Goal: Find specific page/section: Find specific page/section

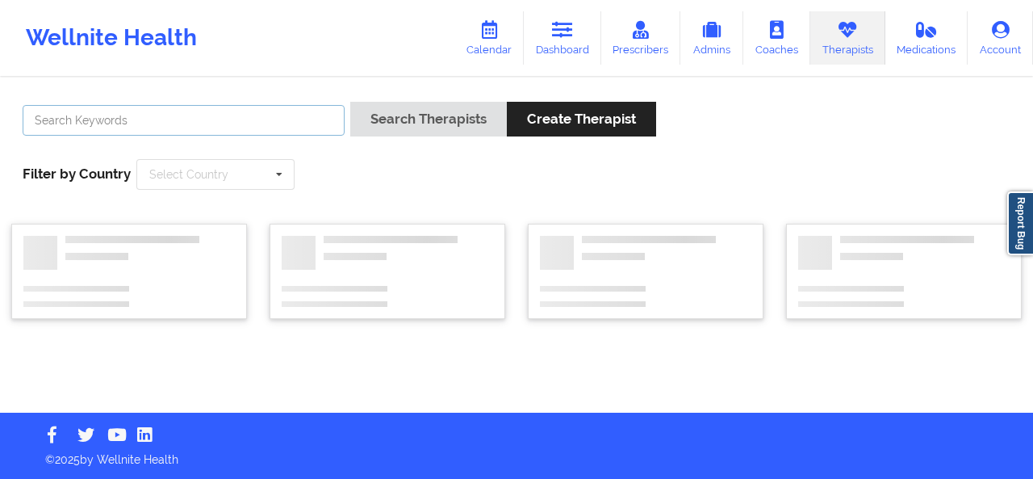
click at [210, 123] on input "text" at bounding box center [184, 120] width 322 height 31
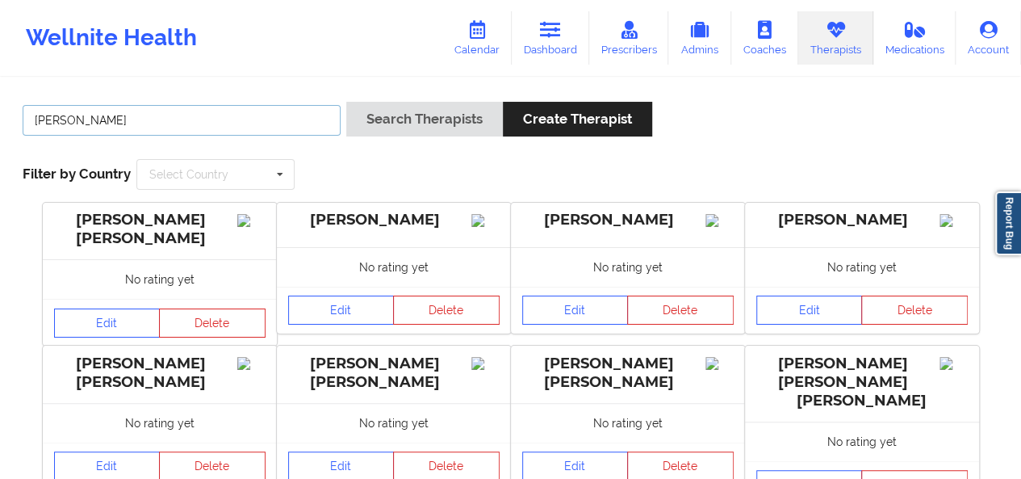
click at [346, 102] on button "Search Therapists" at bounding box center [424, 119] width 157 height 35
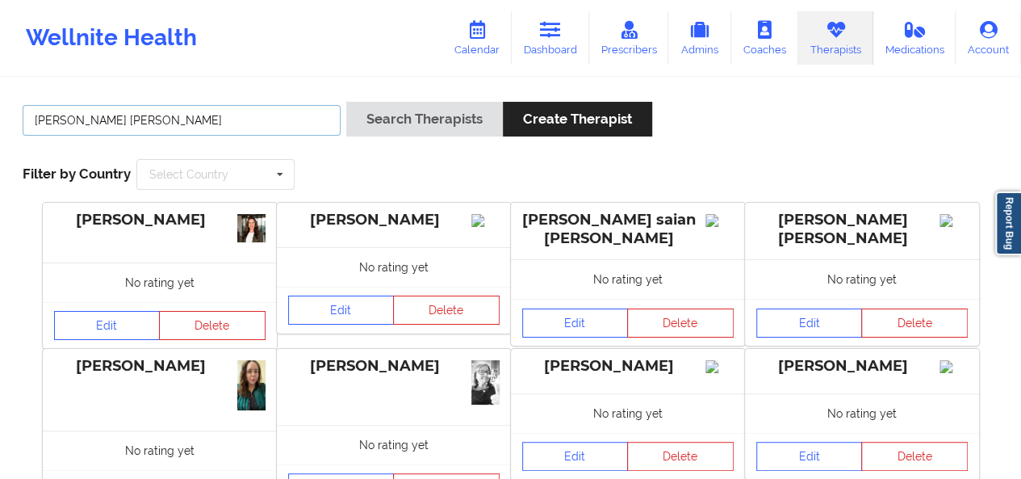
click at [346, 102] on button "Search Therapists" at bounding box center [424, 119] width 157 height 35
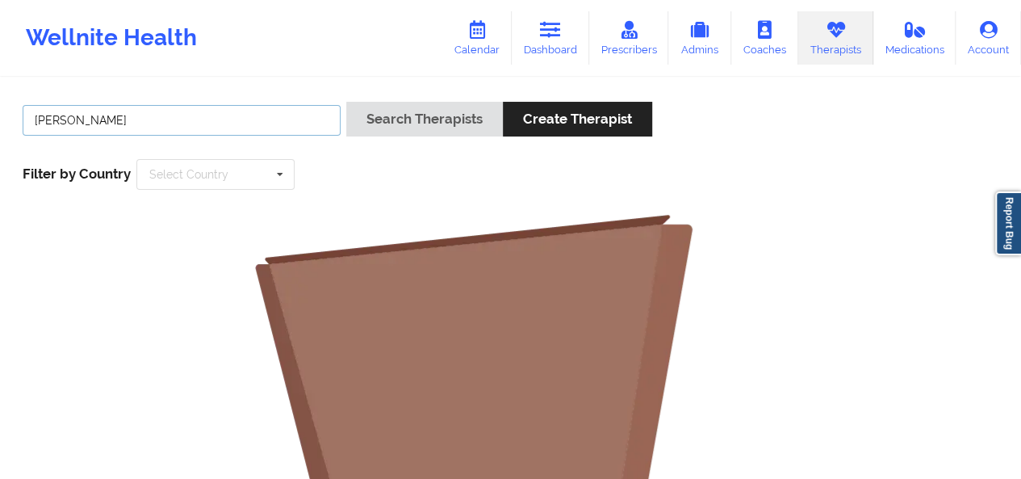
click at [346, 102] on button "Search Therapists" at bounding box center [424, 119] width 157 height 35
click at [247, 122] on input "[PERSON_NAME]" at bounding box center [182, 120] width 318 height 31
type input "l"
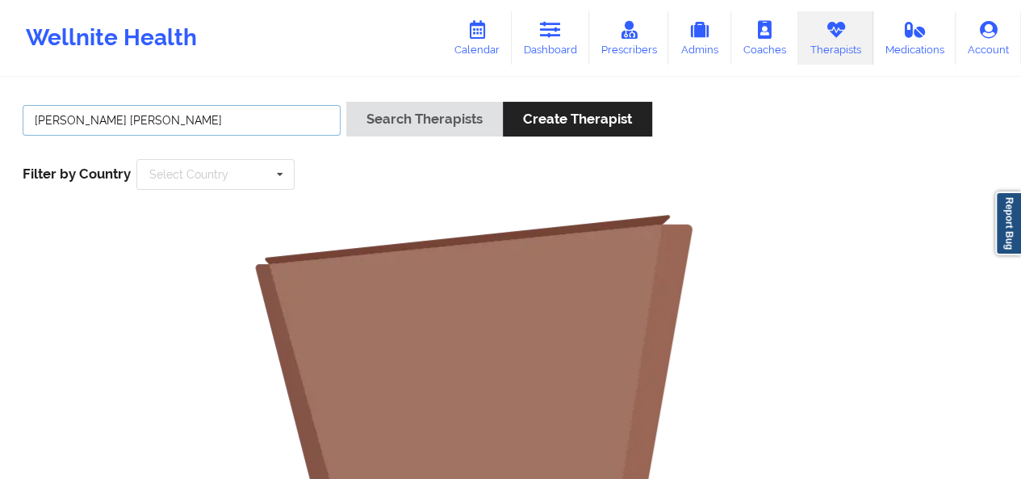
click at [346, 102] on button "Search Therapists" at bounding box center [424, 119] width 157 height 35
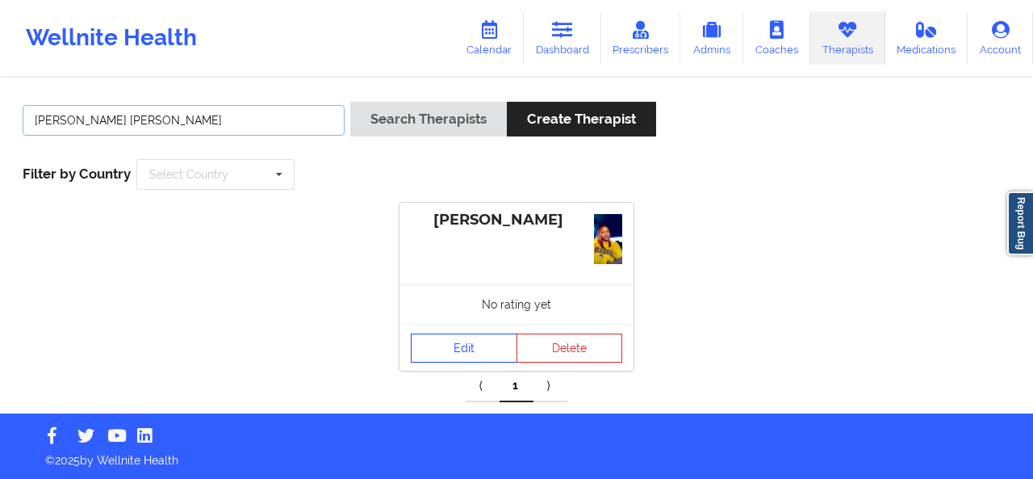
type input "[PERSON_NAME] [PERSON_NAME]"
click at [446, 354] on link "Edit" at bounding box center [464, 347] width 107 height 29
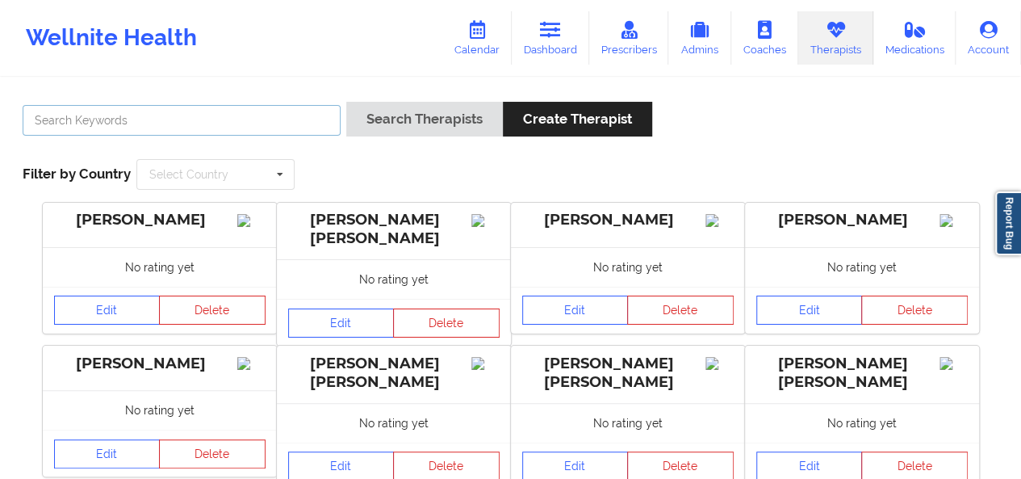
click at [266, 122] on input "text" at bounding box center [182, 120] width 318 height 31
type input "m"
click at [346, 102] on button "Search Therapists" at bounding box center [424, 119] width 157 height 35
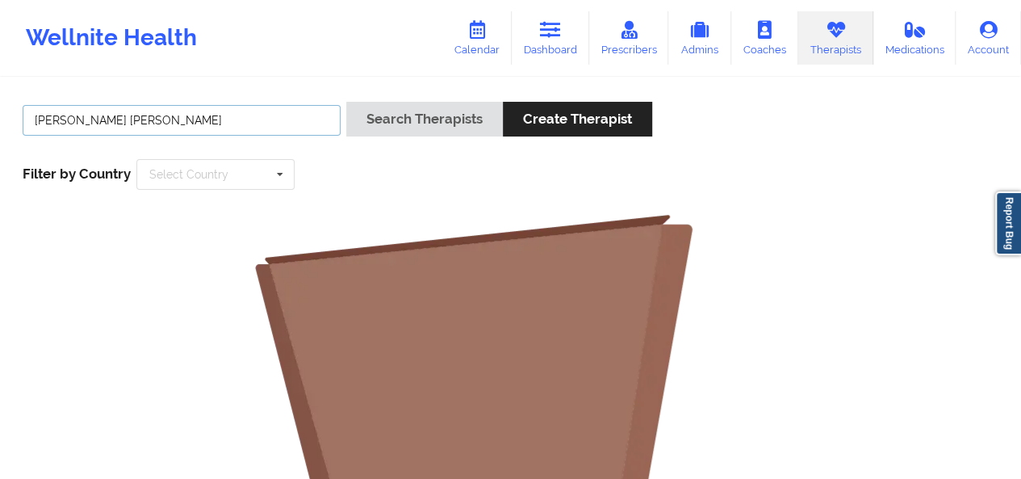
type input "[PERSON_NAME] [PERSON_NAME]"
click at [346, 102] on button "Search Therapists" at bounding box center [424, 119] width 157 height 35
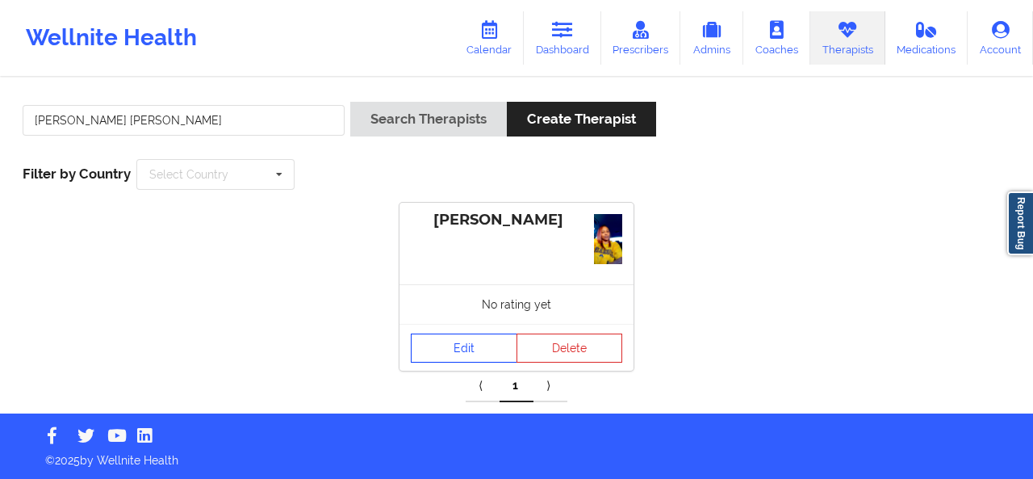
click at [484, 344] on link "Edit" at bounding box center [464, 347] width 107 height 29
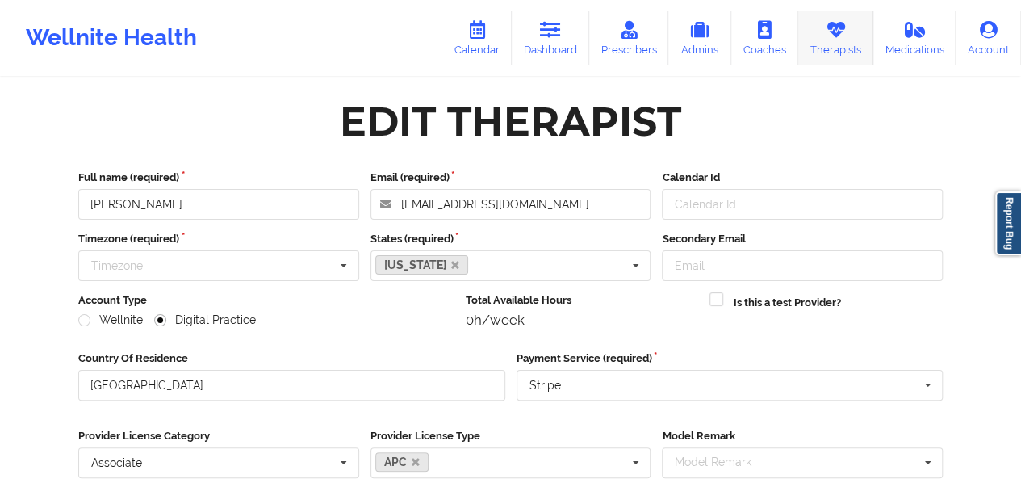
click at [849, 52] on link "Therapists" at bounding box center [835, 37] width 75 height 53
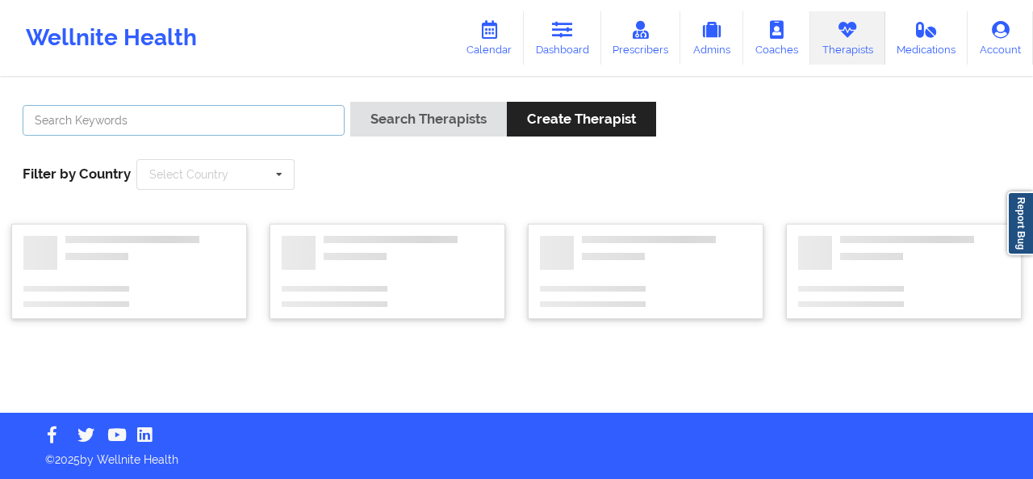
click at [236, 118] on input "text" at bounding box center [184, 120] width 322 height 31
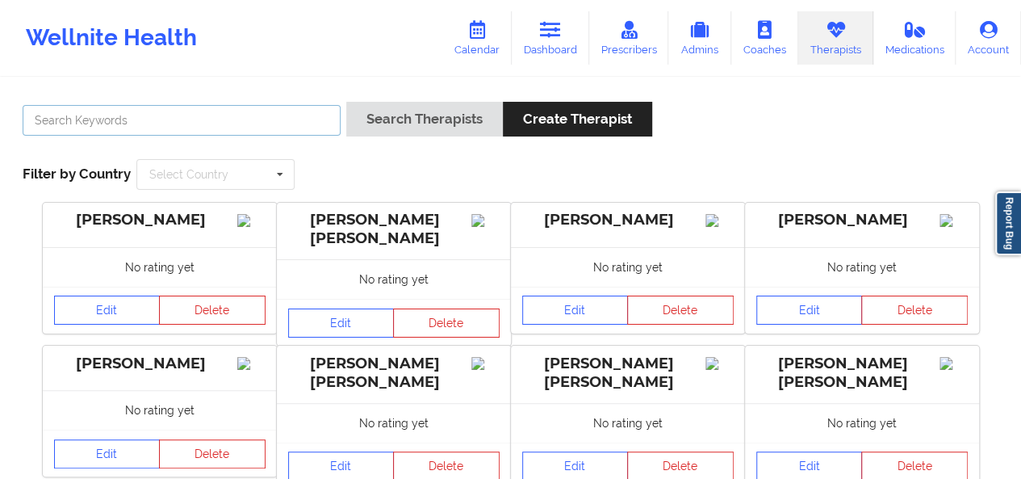
paste input "[PERSON_NAME][EMAIL_ADDRESS][DOMAIN_NAME]"
type input "[PERSON_NAME][EMAIL_ADDRESS][DOMAIN_NAME]"
click at [346, 102] on button "Search Therapists" at bounding box center [424, 119] width 157 height 35
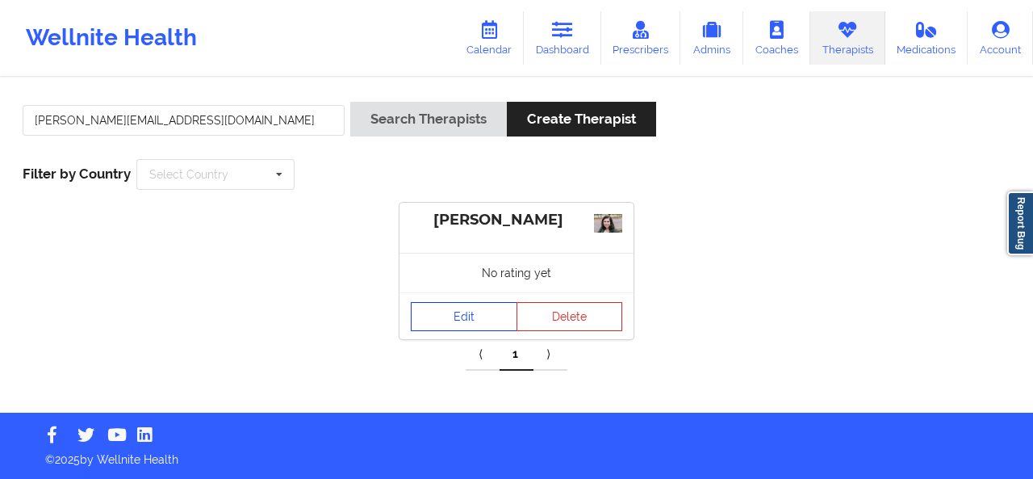
click at [460, 308] on link "Edit" at bounding box center [464, 316] width 107 height 29
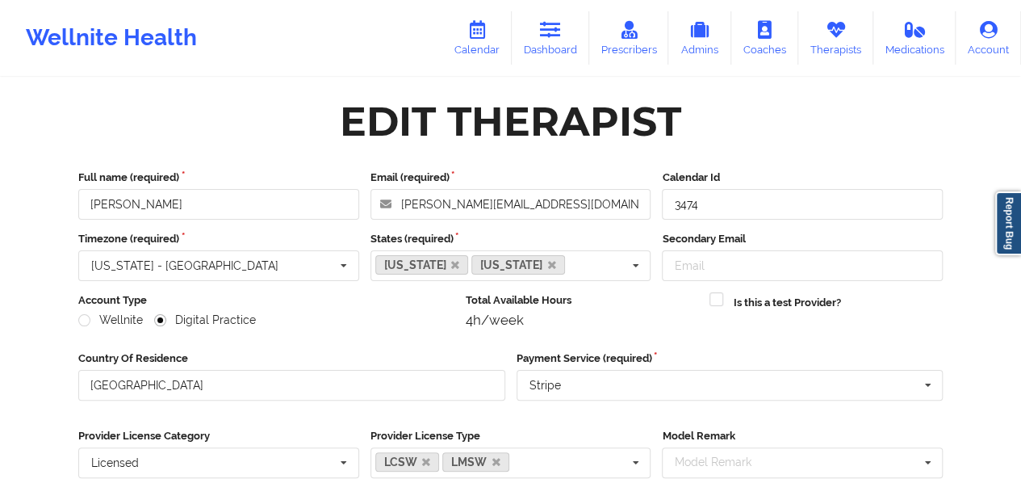
scroll to position [321, 0]
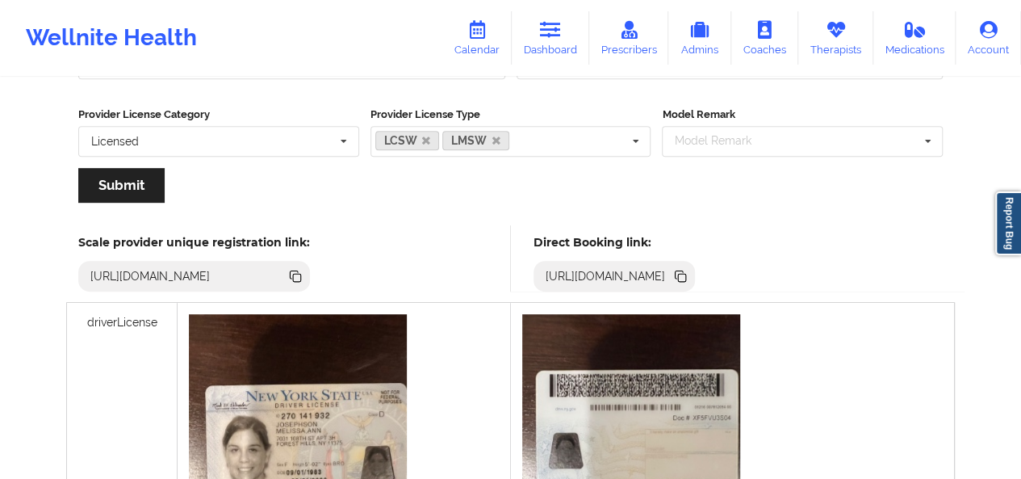
click at [686, 275] on icon at bounding box center [682, 278] width 8 height 8
click at [822, 48] on link "Therapists" at bounding box center [835, 37] width 75 height 53
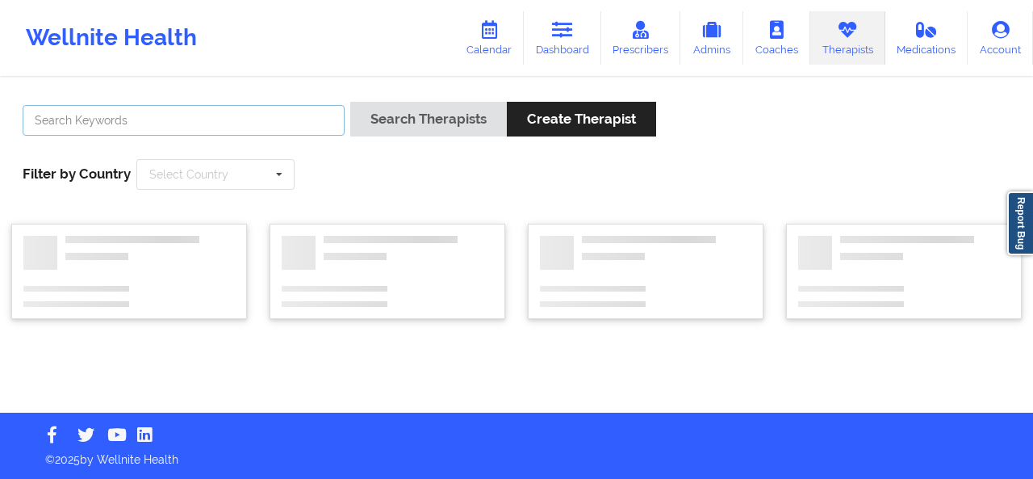
click at [255, 106] on input "text" at bounding box center [184, 120] width 322 height 31
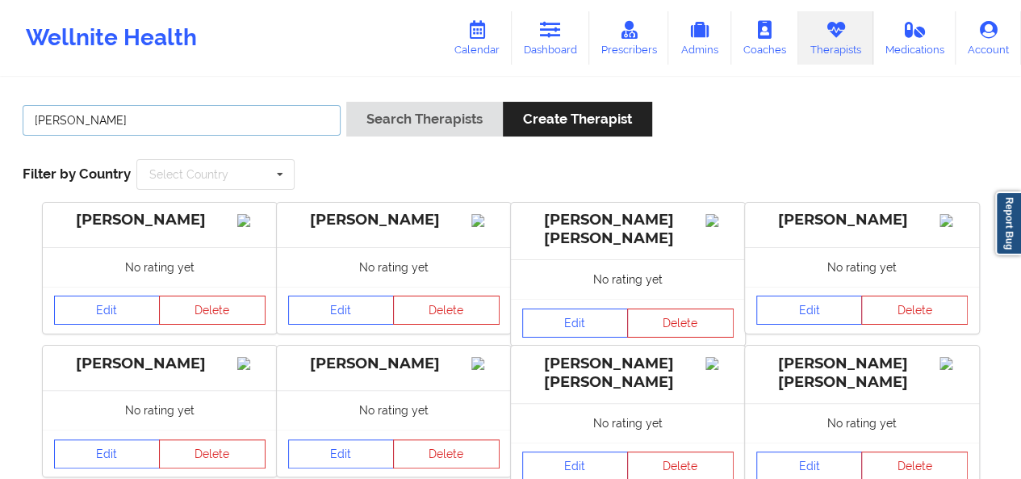
type input "[PERSON_NAME]"
click at [346, 102] on button "Search Therapists" at bounding box center [424, 119] width 157 height 35
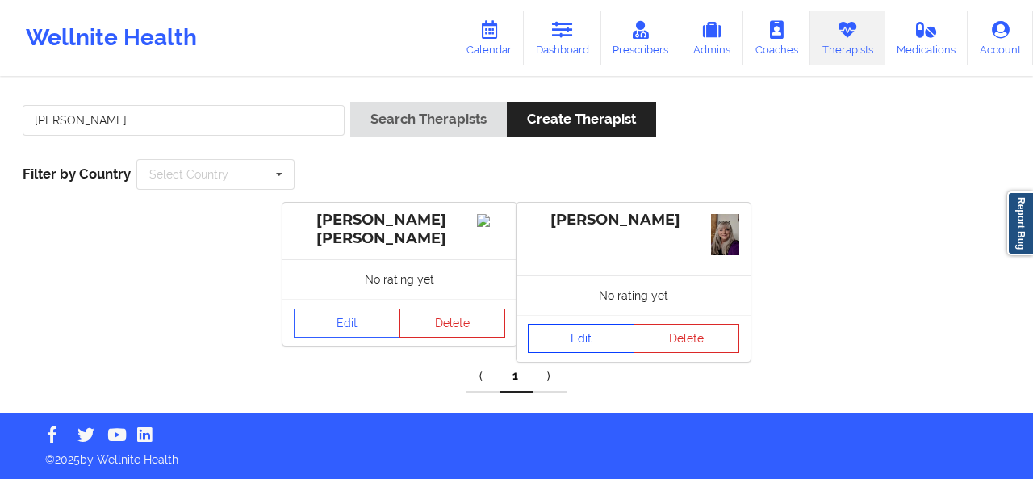
click at [599, 332] on link "Edit" at bounding box center [581, 338] width 107 height 29
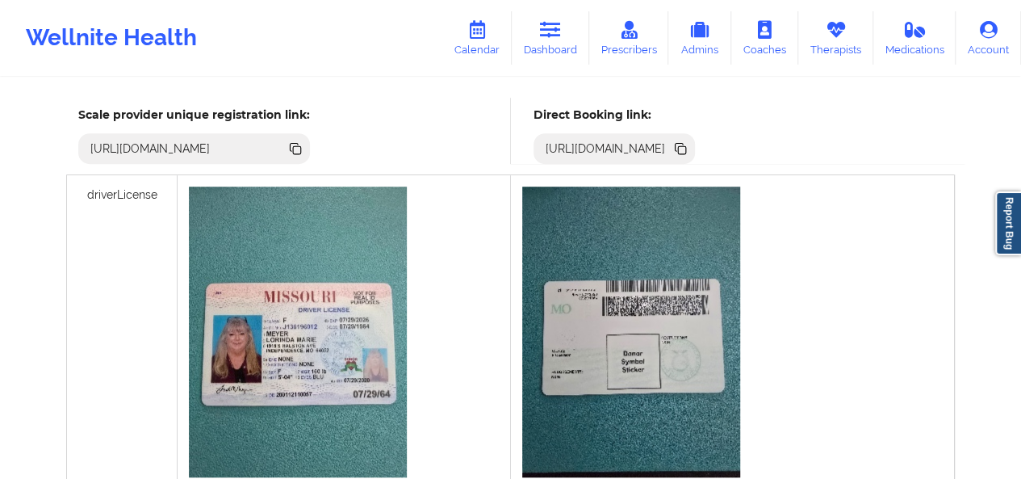
scroll to position [391, 0]
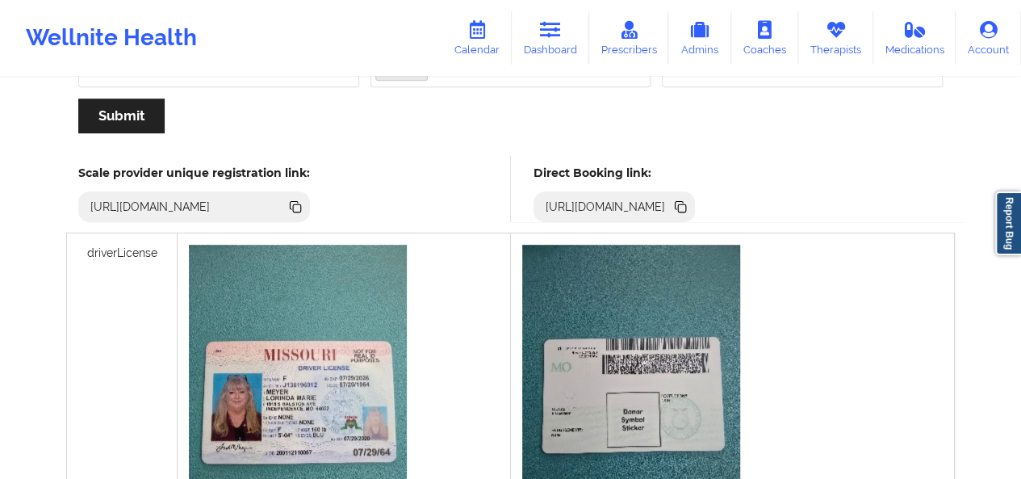
click at [686, 207] on icon at bounding box center [682, 208] width 8 height 8
